Goal: Find specific page/section: Find specific page/section

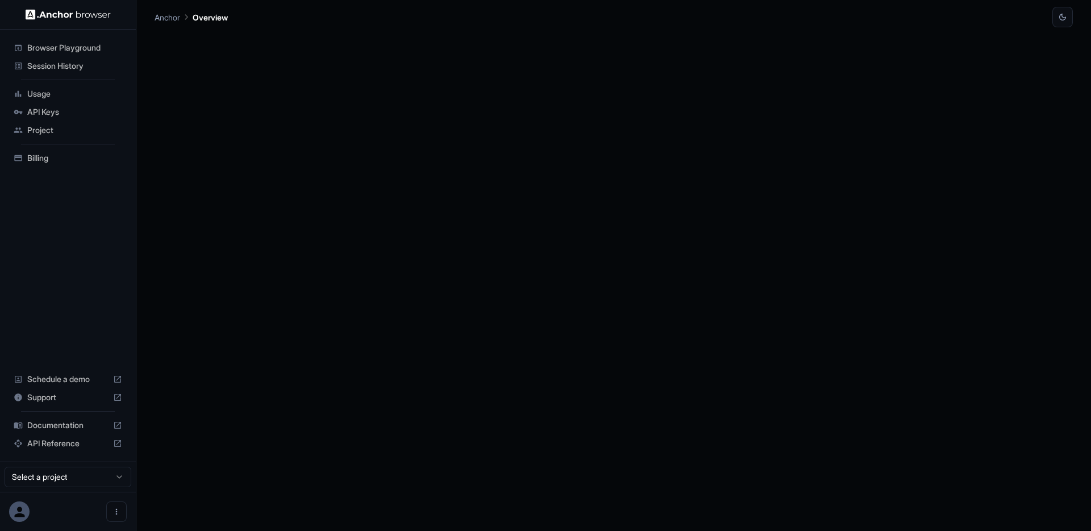
click at [77, 65] on span "Session History" at bounding box center [74, 65] width 95 height 11
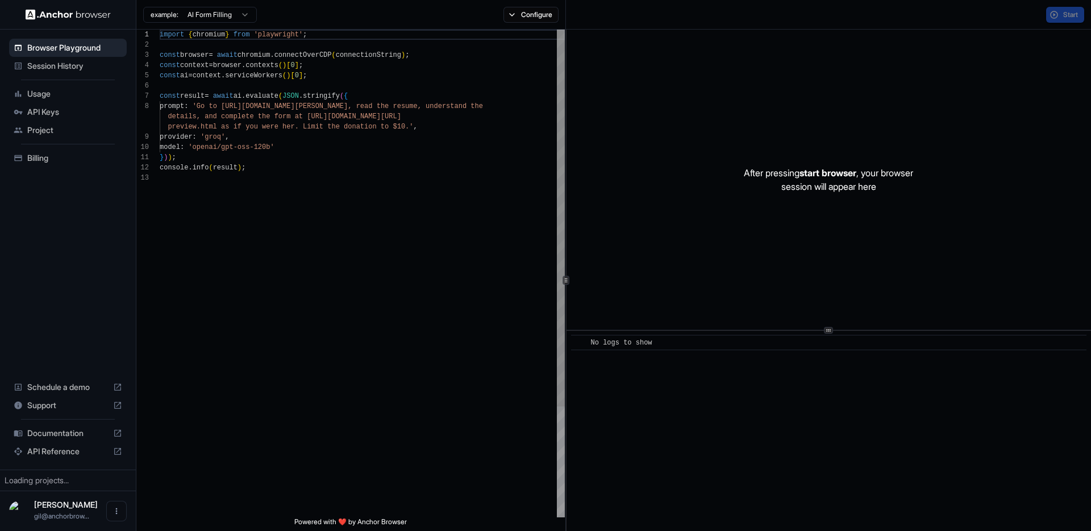
scroll to position [82, 0]
click at [73, 71] on span "Session History" at bounding box center [74, 65] width 95 height 11
